Goal: Task Accomplishment & Management: Use online tool/utility

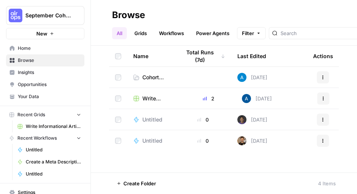
click at [149, 77] on span "Cohort Session 1: Builder Exercise" at bounding box center [155, 78] width 26 height 8
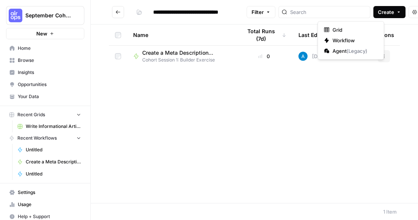
click at [396, 10] on icon "button" at bounding box center [398, 12] width 5 height 5
click at [351, 40] on span "Workflow" at bounding box center [353, 41] width 42 height 8
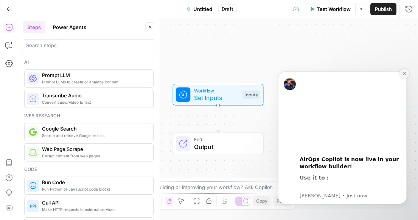
click at [404, 74] on icon "Dismiss notification" at bounding box center [404, 73] width 3 height 3
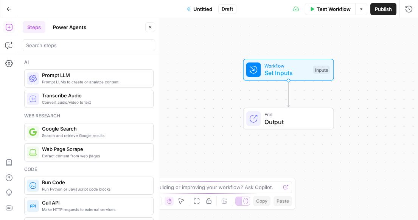
drag, startPoint x: 289, startPoint y: 95, endPoint x: 359, endPoint y: 70, distance: 74.4
click at [360, 70] on div "Workflow Set Inputs Inputs End Output" at bounding box center [218, 119] width 400 height 202
click at [201, 8] on span "Untitled" at bounding box center [202, 9] width 19 height 8
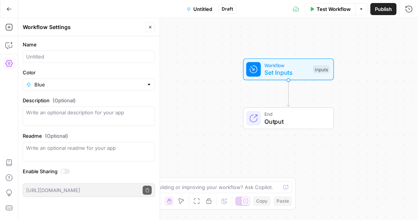
click at [50, 61] on div at bounding box center [89, 57] width 132 height 12
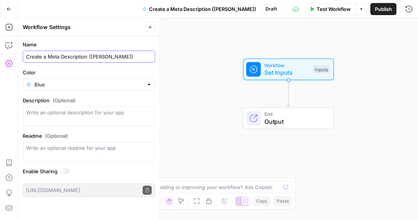
type input "Create a Meta Description (Rachel Hand)"
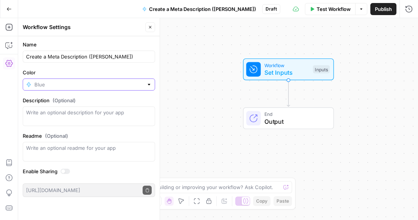
click at [53, 86] on input "Color" at bounding box center [88, 85] width 109 height 8
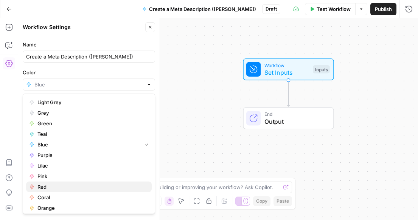
scroll to position [3, 0]
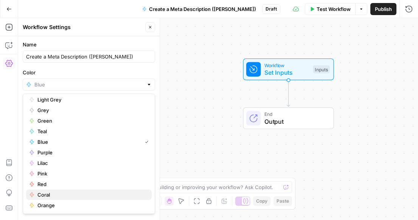
click at [68, 192] on span "Coral" at bounding box center [91, 195] width 108 height 8
type input "Coral"
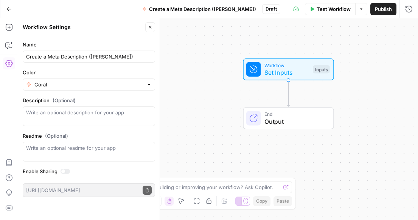
click at [222, 96] on div "Workflow Set Inputs Inputs End Output" at bounding box center [218, 119] width 400 height 202
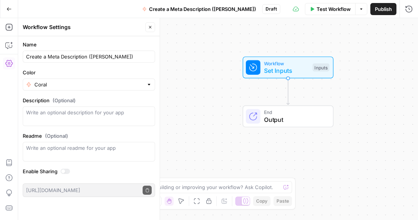
click at [205, 89] on div "Workflow Set Inputs Inputs End Output" at bounding box center [218, 119] width 400 height 202
click at [271, 66] on span "Set Inputs" at bounding box center [286, 70] width 45 height 9
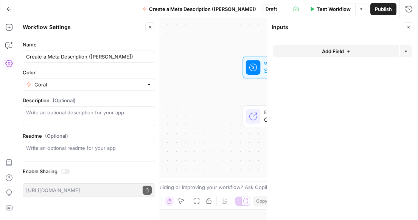
click at [340, 50] on span "Add Field" at bounding box center [333, 52] width 22 height 8
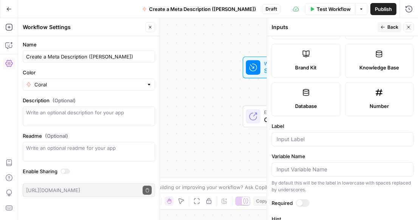
scroll to position [0, 0]
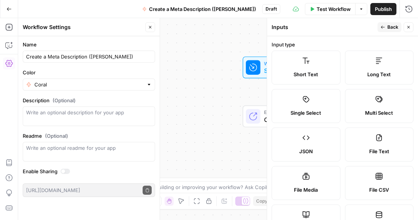
click at [300, 68] on label "Short Text" at bounding box center [306, 68] width 69 height 34
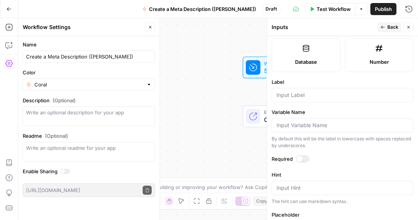
scroll to position [202, 0]
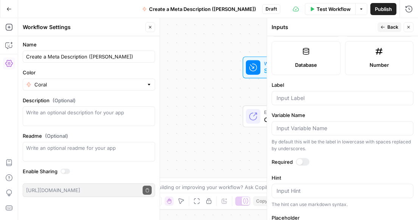
click at [323, 92] on div at bounding box center [343, 98] width 142 height 14
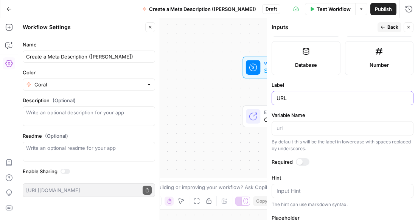
type input "URL"
click at [387, 28] on button "Back" at bounding box center [389, 27] width 24 height 10
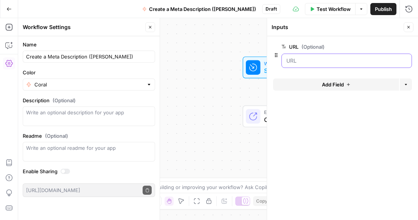
click at [305, 59] on input "URL (Optional)" at bounding box center [346, 61] width 121 height 8
click at [288, 63] on input "URL (Optional)" at bounding box center [346, 61] width 121 height 8
click at [388, 47] on span "edit field" at bounding box center [383, 47] width 17 height 6
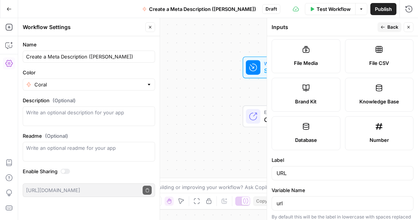
scroll to position [164, 0]
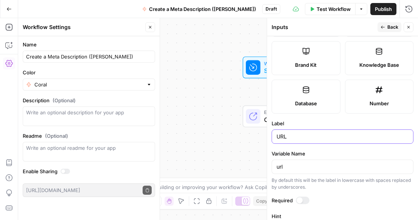
click at [277, 137] on input "URL" at bounding box center [342, 137] width 132 height 8
type input "Blog URL"
click at [388, 23] on button "Back" at bounding box center [389, 27] width 24 height 10
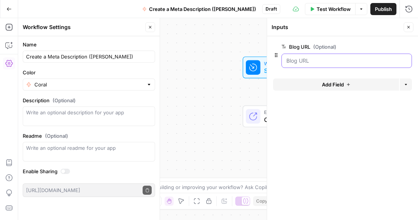
click at [335, 63] on URL "Blog URL (Optional)" at bounding box center [346, 61] width 121 height 8
click at [383, 46] on span "edit field" at bounding box center [383, 47] width 17 height 6
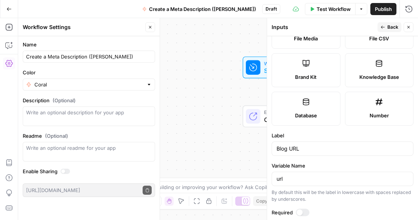
scroll to position [275, 0]
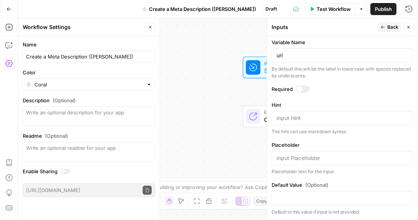
click at [301, 91] on div at bounding box center [303, 89] width 14 height 8
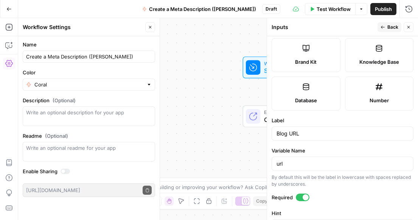
scroll to position [0, 0]
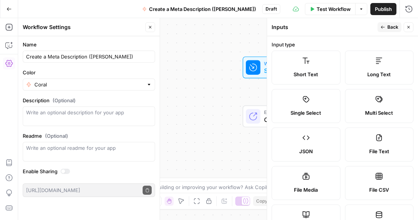
click at [388, 28] on span "Back" at bounding box center [392, 27] width 11 height 7
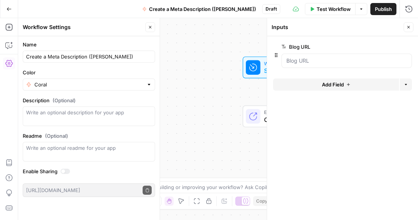
click at [330, 9] on span "Test Workflow" at bounding box center [334, 9] width 34 height 8
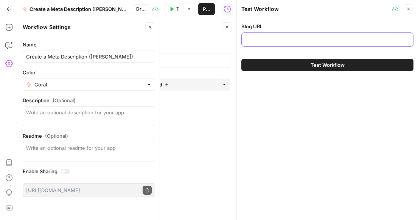
click at [302, 36] on input "Blog URL" at bounding box center [327, 40] width 162 height 8
paste input "https://www.shipbob.com/blog/temperature-controlled-warehousing/"
type input "https://www.shipbob.com/blog/temperature-controlled-warehousing/"
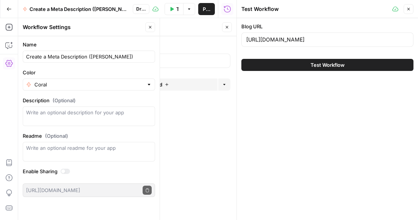
scroll to position [0, 0]
click at [406, 10] on icon "button" at bounding box center [408, 9] width 5 height 5
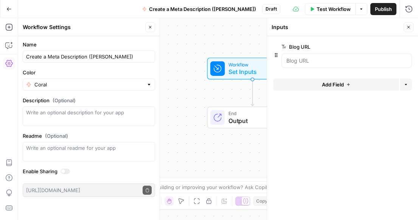
drag, startPoint x: 230, startPoint y: 82, endPoint x: 196, endPoint y: 84, distance: 34.1
click at [196, 84] on div "Workflow Set Inputs Inputs End Output" at bounding box center [218, 119] width 400 height 202
click at [404, 29] on button "Close" at bounding box center [409, 27] width 10 height 10
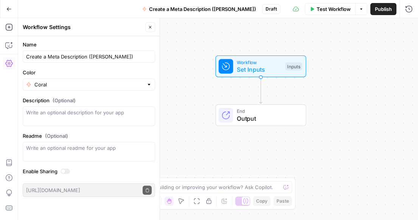
drag, startPoint x: 286, startPoint y: 96, endPoint x: 292, endPoint y: 93, distance: 7.1
click at [292, 93] on div "Workflow Set Inputs Inputs End Output" at bounding box center [218, 119] width 400 height 202
click at [9, 30] on icon "button" at bounding box center [9, 27] width 8 height 8
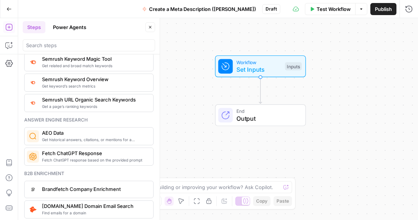
scroll to position [954, 0]
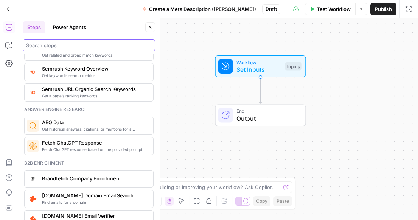
click at [50, 47] on input "search" at bounding box center [89, 46] width 126 height 8
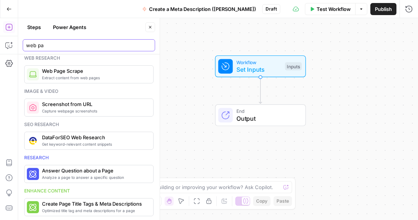
type input "web pa"
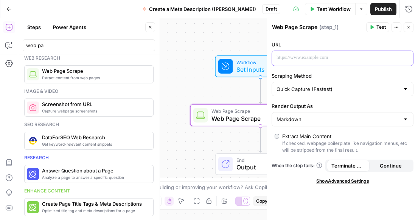
click at [318, 61] on p at bounding box center [336, 58] width 120 height 8
click at [377, 56] on p "**********" at bounding box center [336, 58] width 120 height 8
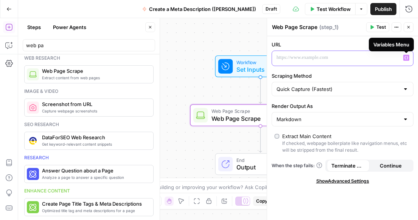
click at [407, 57] on icon "button" at bounding box center [406, 57] width 4 height 3
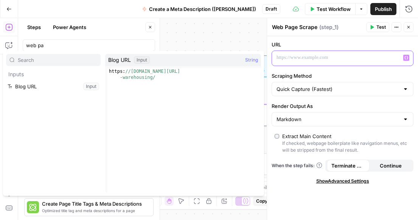
click at [373, 55] on p at bounding box center [336, 58] width 120 height 8
type textarea "**********"
click at [193, 71] on div "https: //www.shipbob.com/blog/temperature-controlled -warehousing/" at bounding box center [184, 142] width 154 height 149
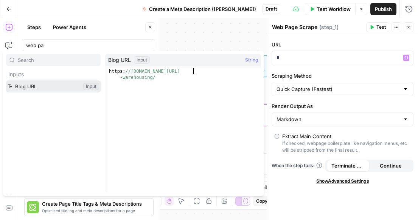
click at [71, 87] on button "Select variable Blog URL" at bounding box center [53, 87] width 95 height 12
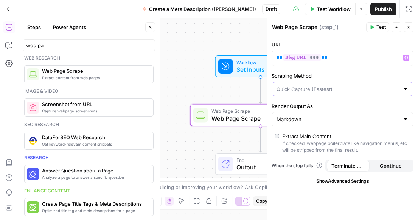
click at [351, 88] on input "Scraping Method" at bounding box center [337, 89] width 123 height 8
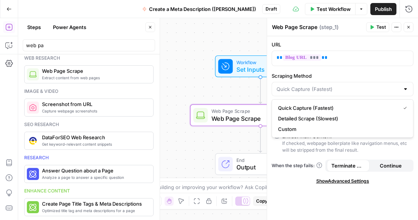
type input "Quick Capture (Fastest)"
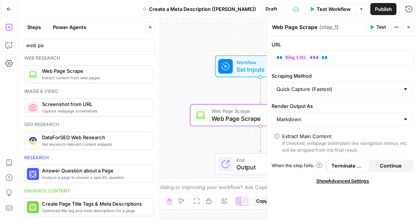
click at [351, 77] on label "Scraping Method" at bounding box center [343, 76] width 142 height 8
click at [351, 85] on input "Quick Capture (Fastest)" at bounding box center [337, 89] width 123 height 8
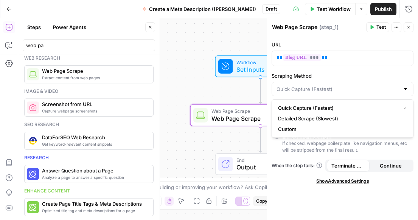
type input "Quick Capture (Fastest)"
click at [271, 98] on div "URL ** *** ** Scraping Method Quick Capture (Fastest) Render Output As Markdown…" at bounding box center [342, 128] width 151 height 184
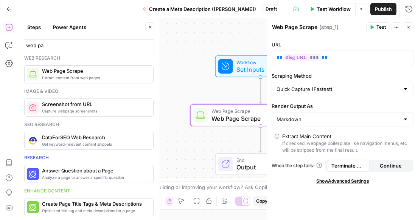
click at [349, 125] on div "Markdown" at bounding box center [343, 119] width 142 height 14
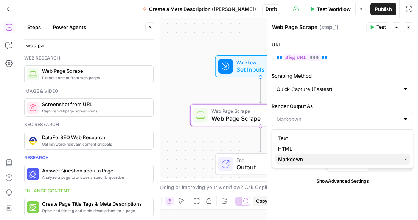
click at [287, 159] on span "Markdown" at bounding box center [337, 160] width 119 height 8
type input "Markdown"
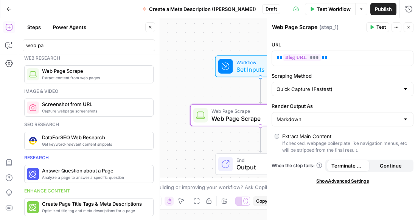
click at [387, 163] on span "Continue" at bounding box center [391, 166] width 22 height 8
click at [295, 184] on div "Show Advanced Settings" at bounding box center [343, 181] width 142 height 7
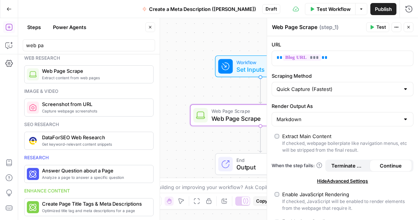
click at [308, 183] on div "Hide Advanced Settings" at bounding box center [343, 181] width 142 height 7
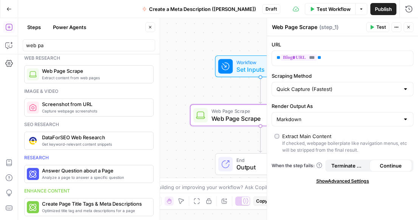
click at [376, 25] on div "Publish P" at bounding box center [383, 25] width 24 height 7
click at [373, 28] on icon "button" at bounding box center [372, 27] width 5 height 5
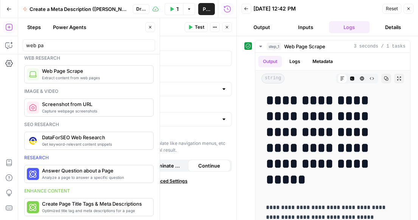
click at [260, 27] on button "Output" at bounding box center [261, 27] width 41 height 12
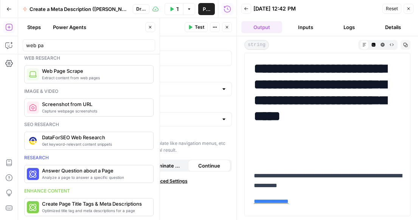
click at [305, 23] on button "Inputs" at bounding box center [305, 27] width 41 height 12
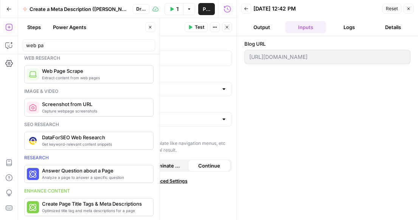
click at [348, 28] on button "Logs" at bounding box center [349, 27] width 41 height 12
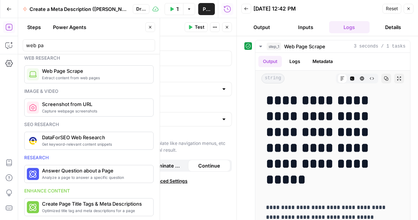
click at [393, 28] on button "Details" at bounding box center [393, 27] width 41 height 12
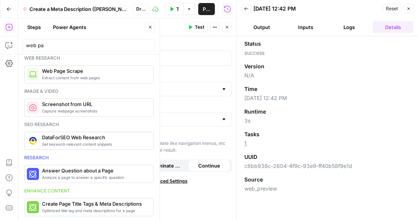
click at [344, 25] on button "Logs" at bounding box center [349, 27] width 41 height 12
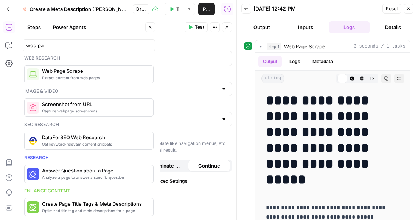
click at [346, 25] on button "Logs" at bounding box center [349, 27] width 41 height 12
click at [311, 28] on button "Inputs" at bounding box center [305, 27] width 41 height 12
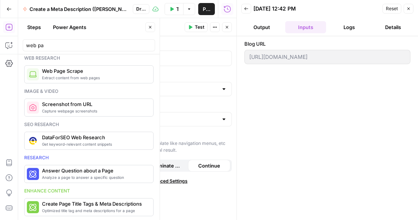
click at [344, 29] on button "Logs" at bounding box center [349, 27] width 41 height 12
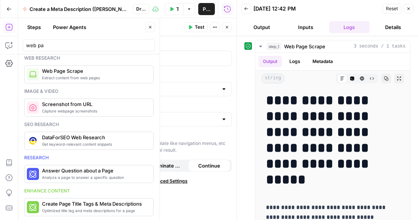
click at [393, 9] on span "Reset" at bounding box center [392, 8] width 12 height 7
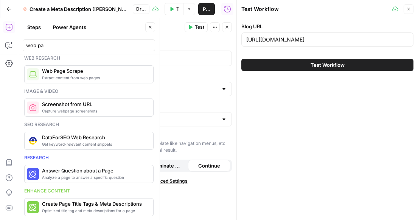
click at [194, 28] on button "Test" at bounding box center [196, 27] width 23 height 10
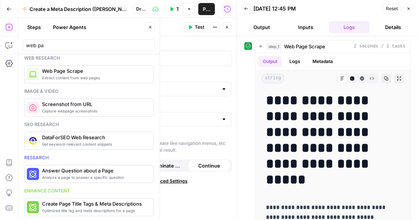
click at [305, 30] on button "Inputs" at bounding box center [305, 27] width 41 height 12
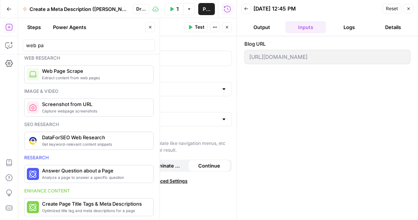
click at [262, 27] on button "Output" at bounding box center [261, 27] width 41 height 12
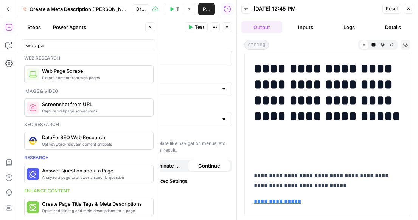
click at [360, 26] on button "Logs" at bounding box center [349, 27] width 41 height 12
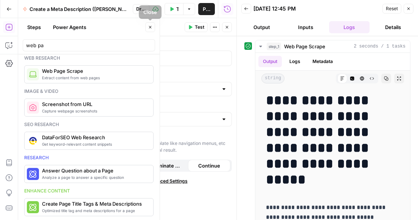
click at [148, 27] on icon "button" at bounding box center [150, 27] width 5 height 5
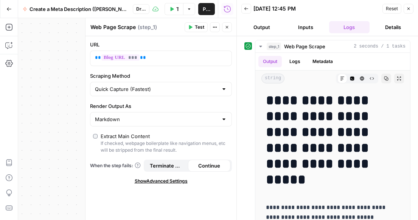
click at [407, 8] on icon "button" at bounding box center [408, 8] width 5 height 5
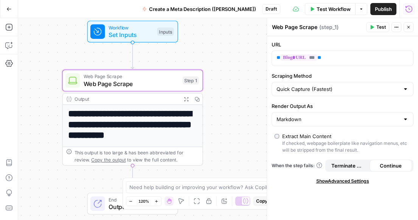
drag, startPoint x: 230, startPoint y: 100, endPoint x: 104, endPoint y: 66, distance: 130.8
click at [103, 66] on div "**********" at bounding box center [218, 119] width 400 height 202
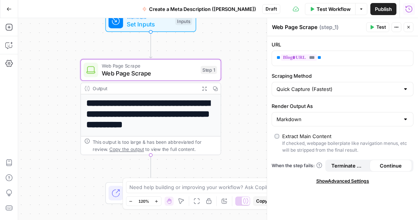
drag, startPoint x: 234, startPoint y: 122, endPoint x: 275, endPoint y: 101, distance: 46.3
click at [275, 101] on body "**********" at bounding box center [209, 110] width 418 height 220
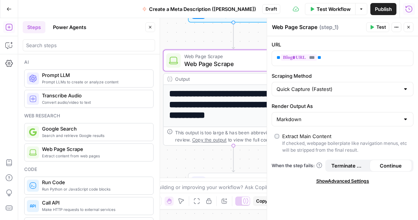
click at [98, 78] on span "Prompt LLM" at bounding box center [94, 75] width 105 height 8
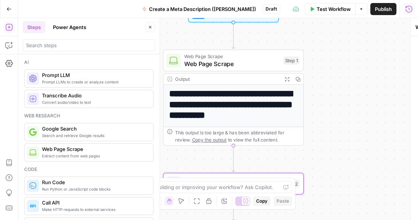
type textarea "Prompt LLM"
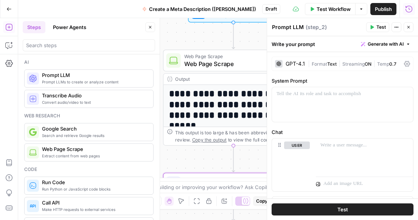
click at [300, 64] on div "GPT-4.1" at bounding box center [295, 63] width 19 height 5
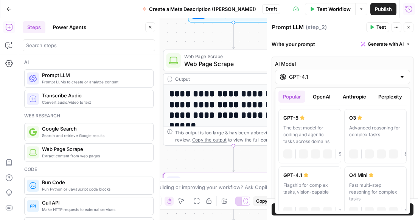
click at [312, 79] on input "GPT-4.1" at bounding box center [342, 77] width 107 height 8
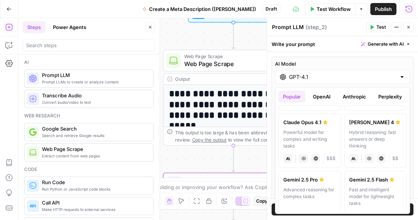
scroll to position [109, 0]
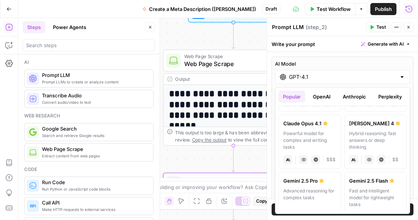
click at [382, 129] on label "Claude Sonnet 4 Hybrid reasoning: fast answers or deep thinking anthropic Visio…" at bounding box center [375, 142] width 63 height 54
type input "Claude Sonnet 4"
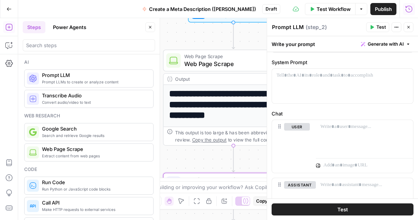
scroll to position [229, 0]
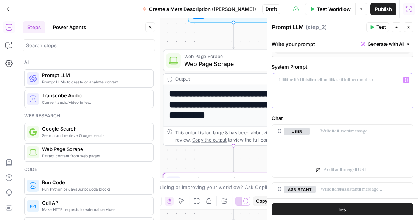
click at [329, 84] on p at bounding box center [342, 80] width 132 height 8
click at [332, 84] on div at bounding box center [342, 90] width 141 height 35
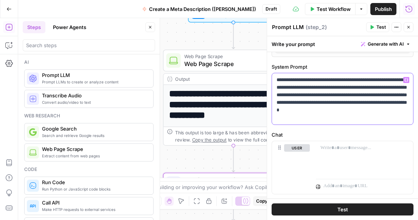
click at [340, 119] on p "**********" at bounding box center [342, 98] width 132 height 45
click at [334, 157] on div at bounding box center [364, 158] width 97 height 35
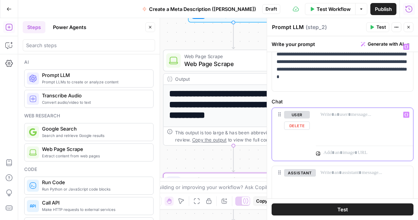
scroll to position [266, 0]
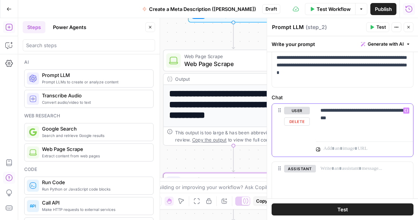
click at [326, 110] on p "**********" at bounding box center [364, 114] width 88 height 15
click at [363, 116] on p "**********" at bounding box center [364, 114] width 88 height 15
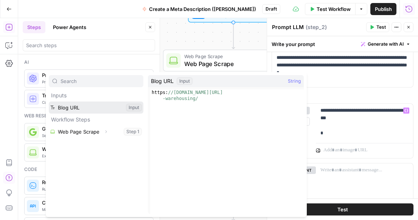
click at [81, 110] on button "Select variable Blog URL" at bounding box center [96, 108] width 95 height 12
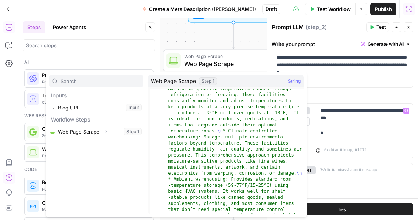
scroll to position [0, 0]
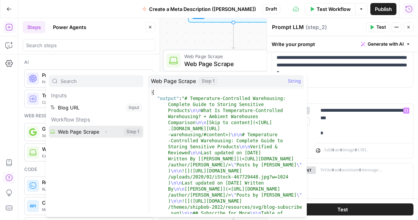
click at [89, 132] on button "Select variable Web Page Scrape" at bounding box center [96, 132] width 95 height 12
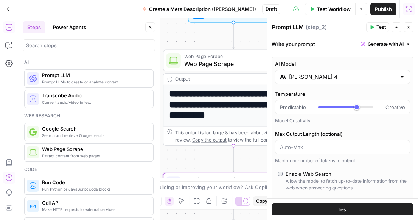
click at [373, 28] on icon "button" at bounding box center [372, 27] width 5 height 5
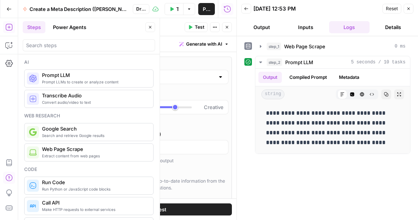
click at [188, 28] on icon "button" at bounding box center [190, 27] width 5 height 5
click at [407, 9] on icon "button" at bounding box center [408, 8] width 5 height 5
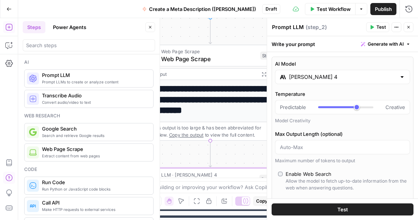
drag, startPoint x: 168, startPoint y: 37, endPoint x: 145, endPoint y: 32, distance: 23.6
click at [145, 32] on body "**********" at bounding box center [209, 110] width 418 height 220
click at [409, 27] on icon "button" at bounding box center [408, 27] width 5 height 5
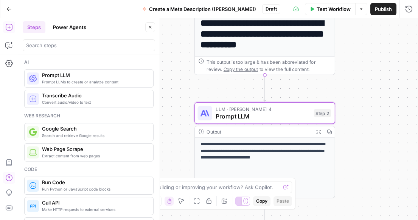
drag, startPoint x: 314, startPoint y: 124, endPoint x: 368, endPoint y: 57, distance: 86.0
click at [368, 57] on div "**********" at bounding box center [218, 119] width 400 height 202
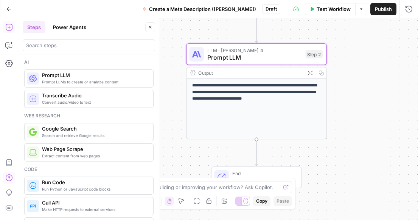
drag, startPoint x: 355, startPoint y: 113, endPoint x: 345, endPoint y: 42, distance: 71.0
click at [345, 42] on div "**********" at bounding box center [218, 119] width 400 height 202
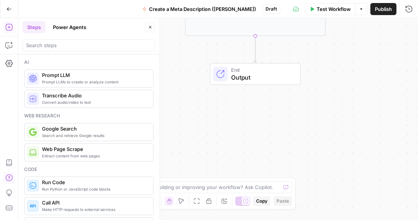
drag, startPoint x: 342, startPoint y: 134, endPoint x: 342, endPoint y: 42, distance: 91.5
click at [342, 42] on div "**********" at bounding box center [218, 119] width 400 height 202
click at [332, 9] on span "Test Workflow" at bounding box center [334, 9] width 34 height 8
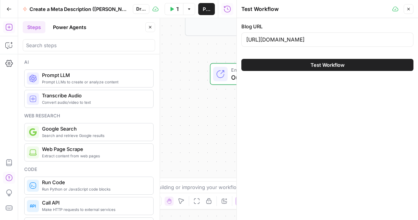
click at [331, 66] on span "Test Workflow" at bounding box center [328, 65] width 34 height 8
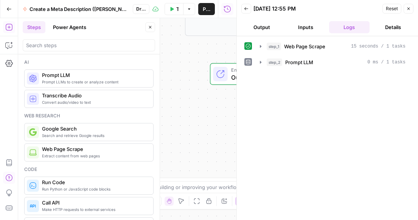
click at [273, 28] on button "Output" at bounding box center [261, 27] width 41 height 12
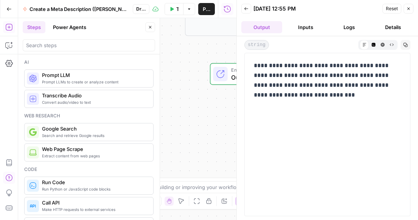
click at [307, 27] on button "Inputs" at bounding box center [305, 27] width 41 height 12
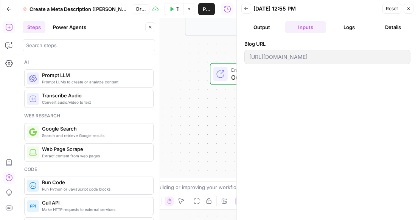
click at [341, 32] on button "Logs" at bounding box center [349, 27] width 41 height 12
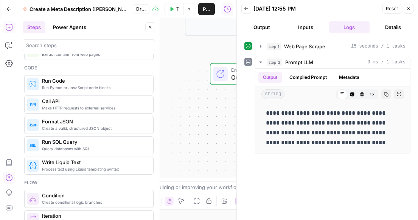
scroll to position [101, 0]
click at [408, 6] on icon "button" at bounding box center [408, 8] width 5 height 5
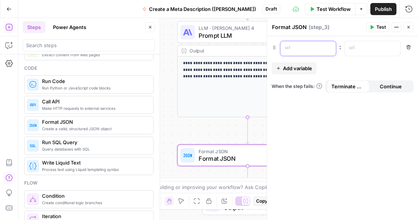
click at [311, 49] on p at bounding box center [302, 48] width 34 height 8
click at [364, 52] on div at bounding box center [366, 48] width 43 height 15
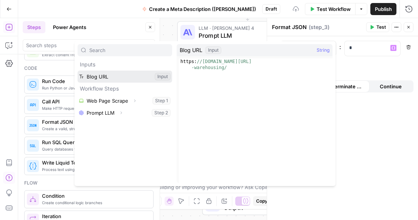
click at [113, 75] on button "Select variable Blog URL" at bounding box center [125, 77] width 95 height 12
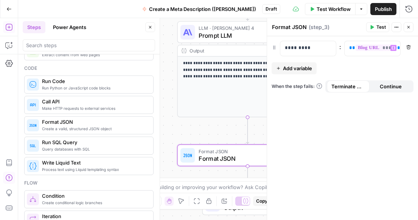
click at [288, 72] on span "Add variable" at bounding box center [297, 69] width 29 height 8
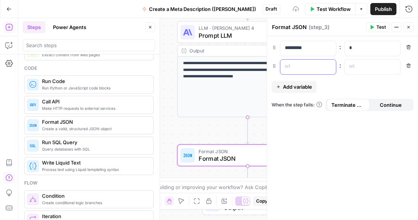
click at [294, 67] on p at bounding box center [302, 67] width 34 height 8
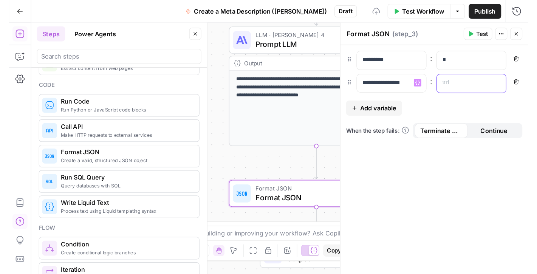
scroll to position [0, 0]
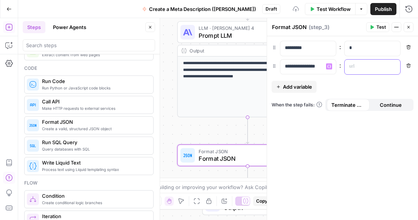
click at [354, 61] on div at bounding box center [366, 67] width 43 height 15
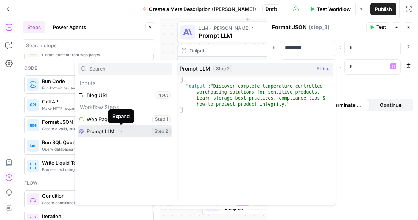
click at [120, 130] on icon "button" at bounding box center [121, 131] width 5 height 5
click at [100, 131] on button "Select variable Prompt LLM" at bounding box center [125, 132] width 95 height 12
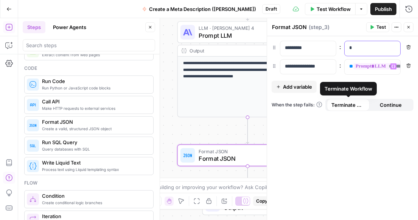
click at [357, 52] on div "*" at bounding box center [366, 48] width 43 height 15
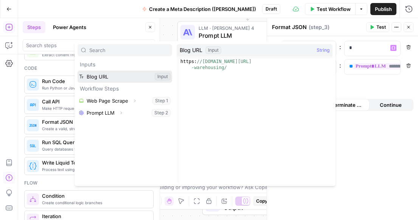
click at [105, 75] on button "Select variable Blog URL" at bounding box center [125, 77] width 95 height 12
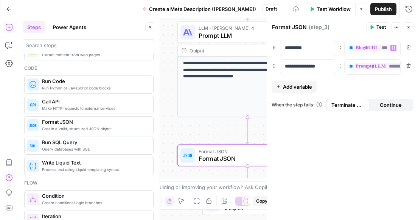
click at [345, 144] on div "**********" at bounding box center [342, 128] width 151 height 184
click at [408, 28] on icon "button" at bounding box center [408, 27] width 5 height 5
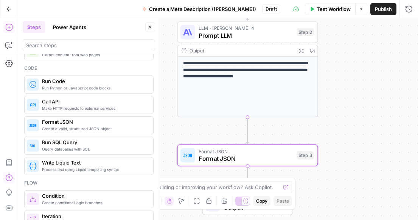
click at [315, 11] on button "Test Workflow" at bounding box center [330, 9] width 51 height 12
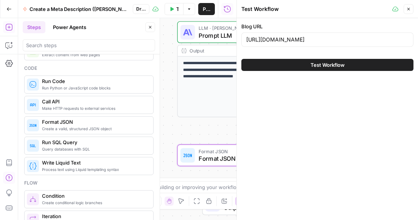
click at [305, 62] on button "Test Workflow" at bounding box center [327, 65] width 172 height 12
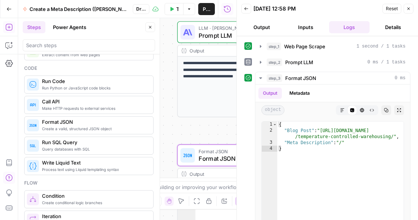
click at [253, 22] on button "Output" at bounding box center [261, 27] width 41 height 12
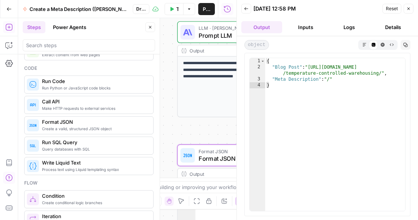
click at [406, 9] on icon "button" at bounding box center [408, 8] width 5 height 5
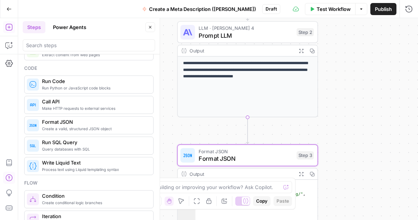
click at [385, 9] on span "Publish" at bounding box center [383, 9] width 17 height 8
